Goal: Task Accomplishment & Management: Manage account settings

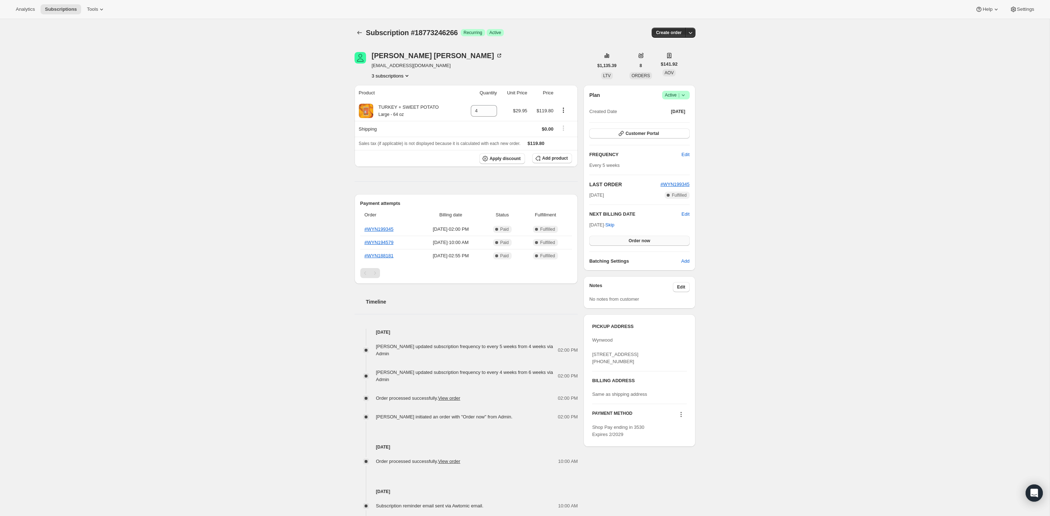
click at [643, 239] on span "Order now" at bounding box center [640, 241] width 22 height 6
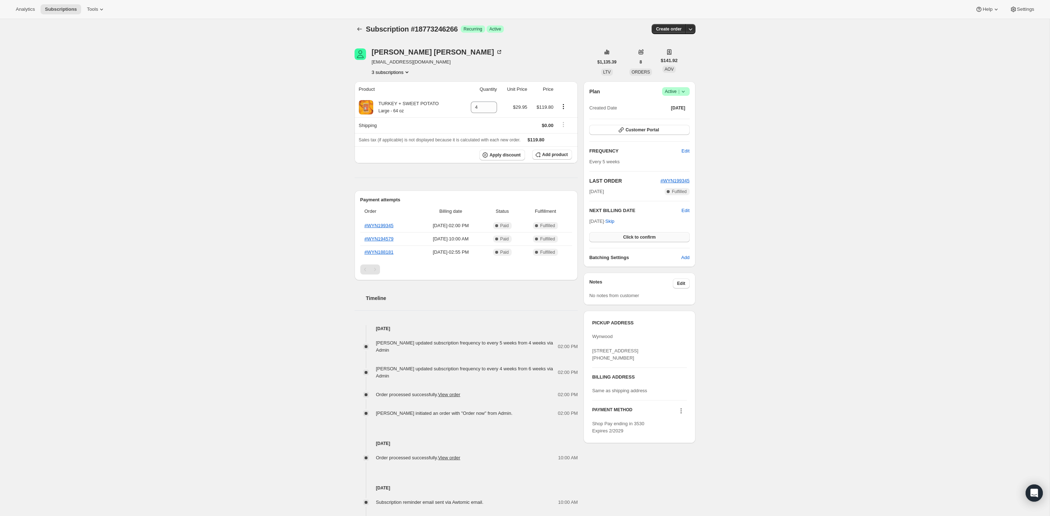
click at [643, 239] on span "Click to confirm" at bounding box center [639, 237] width 33 height 6
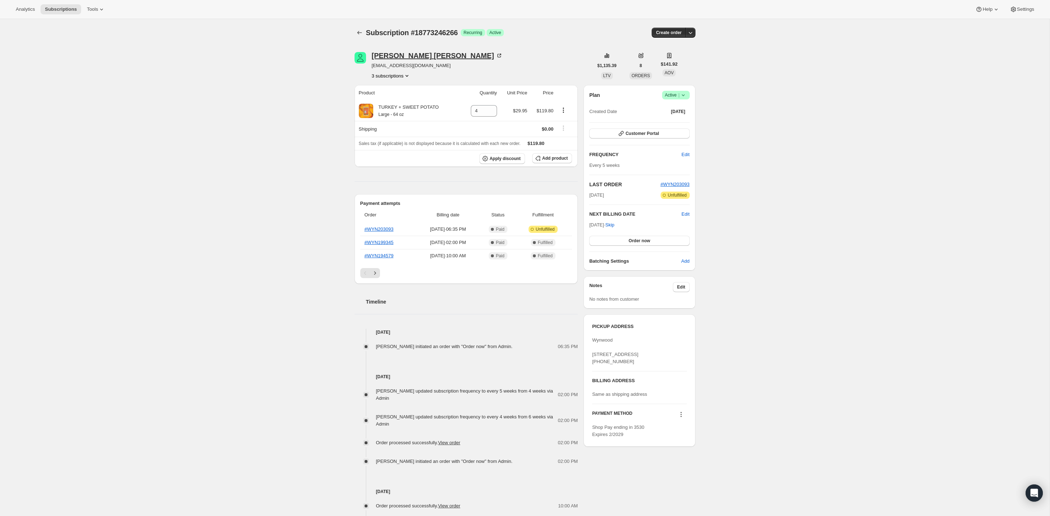
click at [410, 56] on div "[PERSON_NAME]" at bounding box center [437, 55] width 131 height 7
